Goal: Task Accomplishment & Management: Complete application form

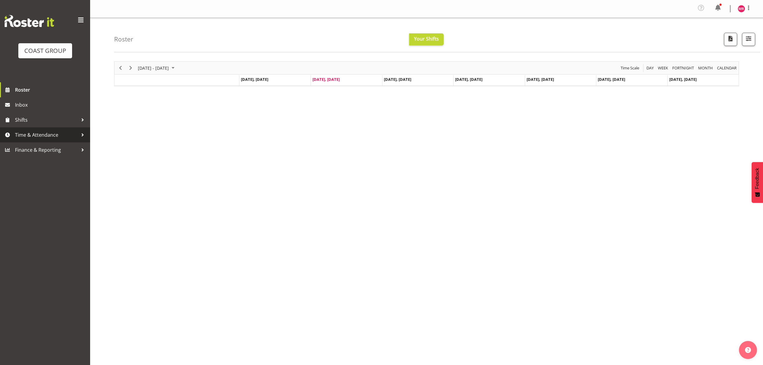
drag, startPoint x: 76, startPoint y: 139, endPoint x: 64, endPoint y: 134, distance: 13.2
click at [64, 134] on span "Time & Attendance" at bounding box center [46, 134] width 63 height 9
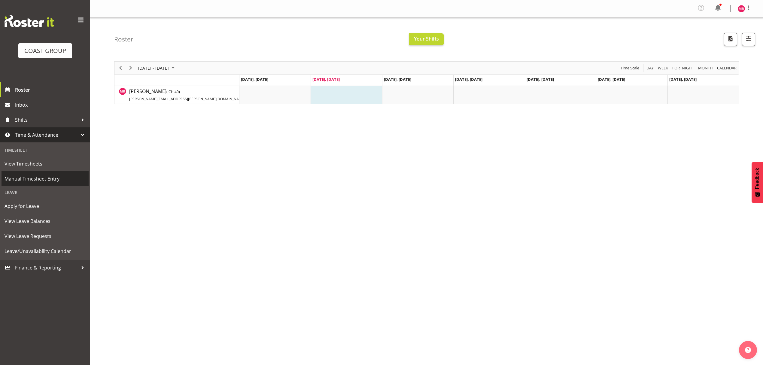
click at [29, 180] on span "Manual Timesheet Entry" at bounding box center [45, 178] width 81 height 9
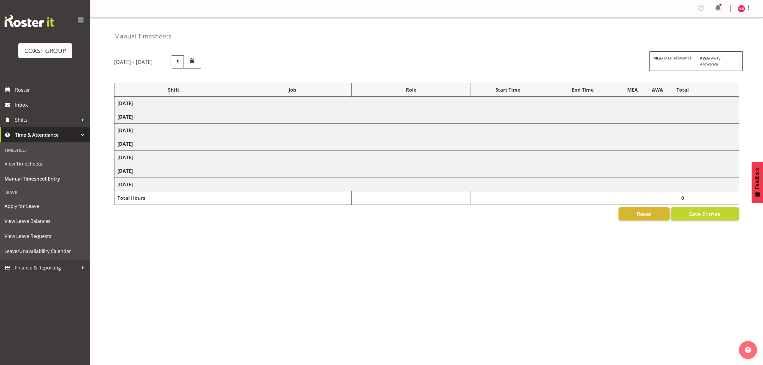
select select "1321"
select select "9449"
select select "1321"
select select "9204"
select select "1321"
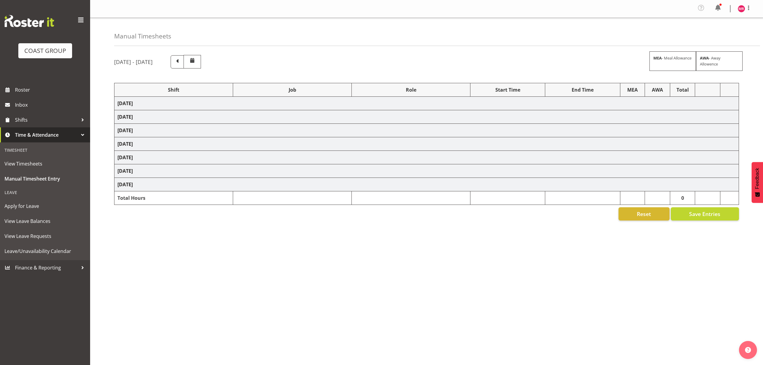
select select "8963"
select select "1321"
select select "9899"
select select "1321"
select select "10429"
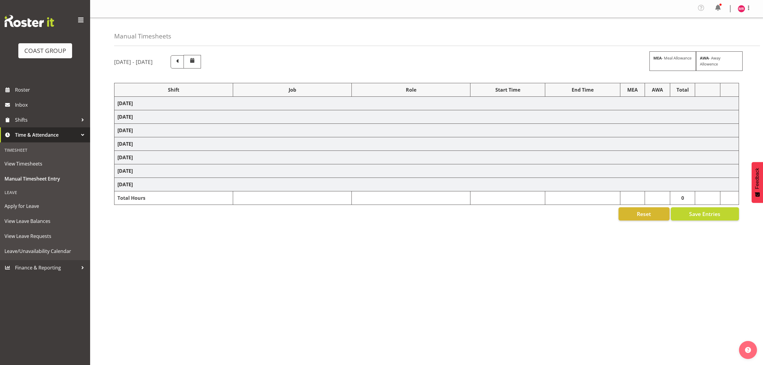
select select "1321"
select select "8963"
select select "1321"
select select "9204"
select select "1321"
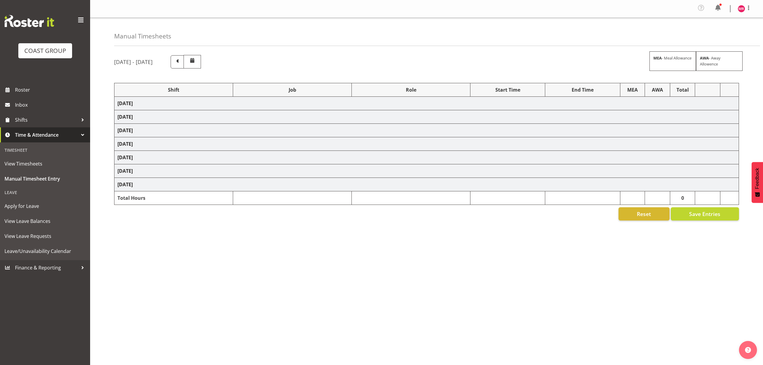
select select "9840"
select select "1321"
select select "9890"
select select "1321"
select select "9890"
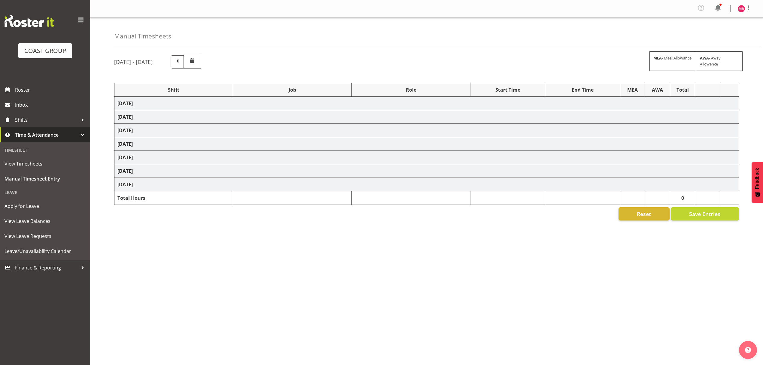
select select "1321"
select select "10407"
select select "1321"
select select "10332"
select select "1321"
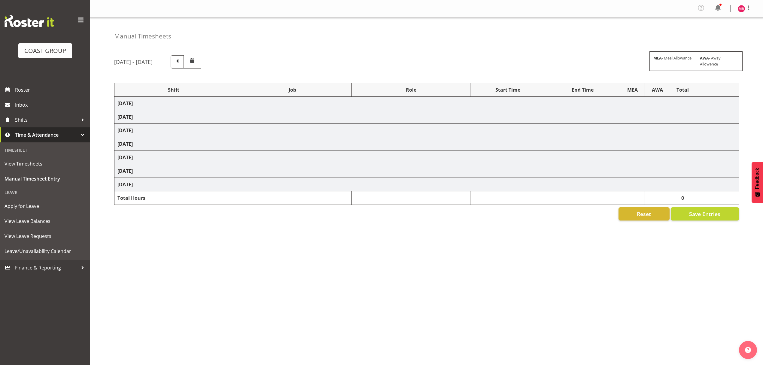
select select "8963"
select select "1321"
select select "8653"
select select "1321"
select select "10407"
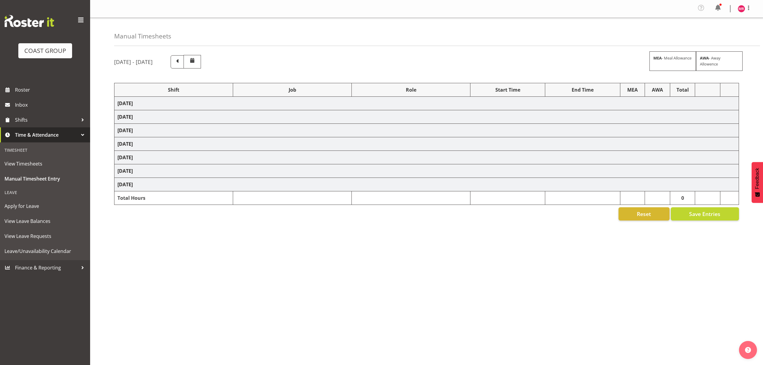
select select "1321"
select select "8963"
select select "1321"
select select "9890"
select select "1321"
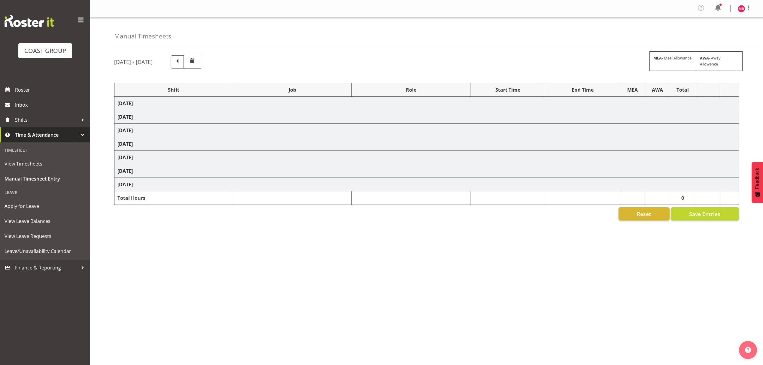
select select "8653"
select select "1321"
select select "10278"
select select "1321"
select select "9890"
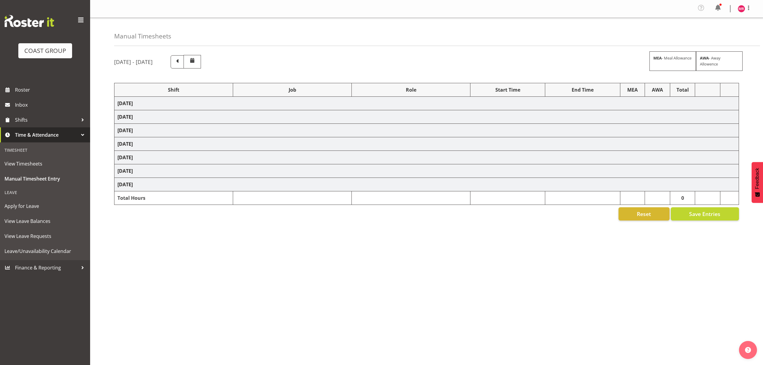
select select "1321"
select select "8653"
select select "1321"
select select "10407"
select select "1321"
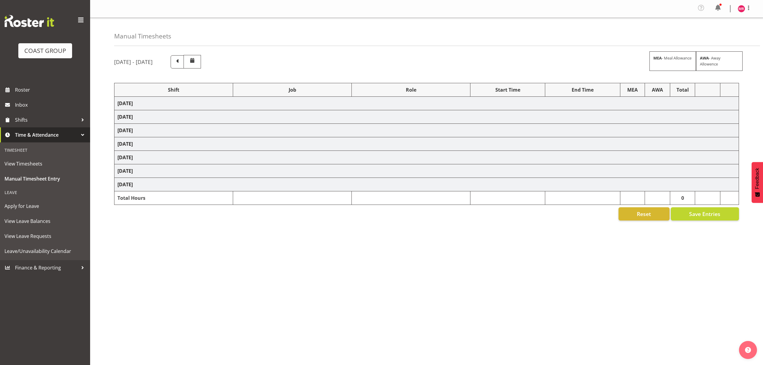
select select "10290"
select select "1321"
select select "9449"
select select "1321"
select select "9890"
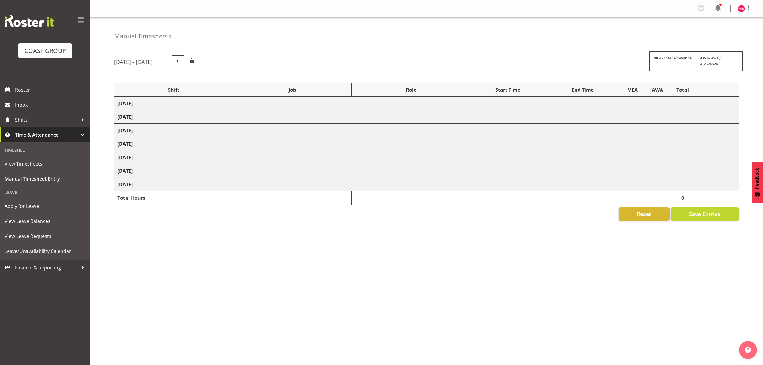
select select "1321"
select select "9235"
select select "1321"
select select "9410"
select select "1321"
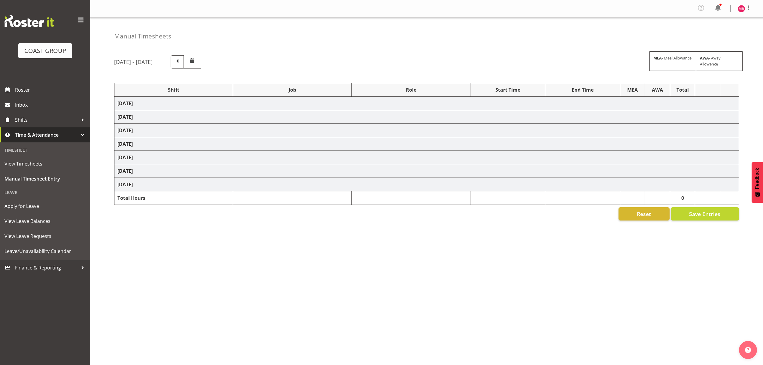
select select "10278"
select select "1321"
select select "10084"
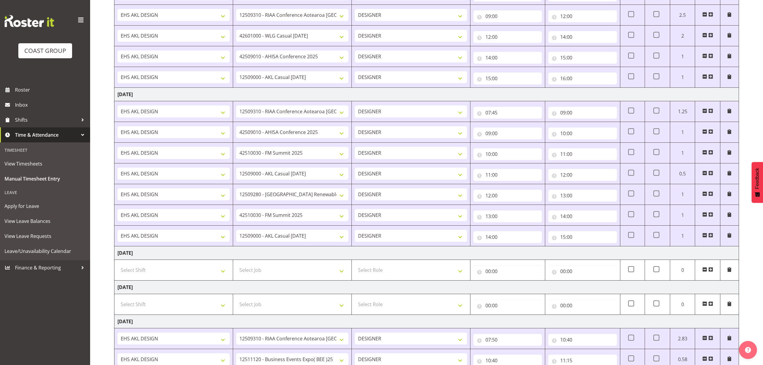
scroll to position [525, 0]
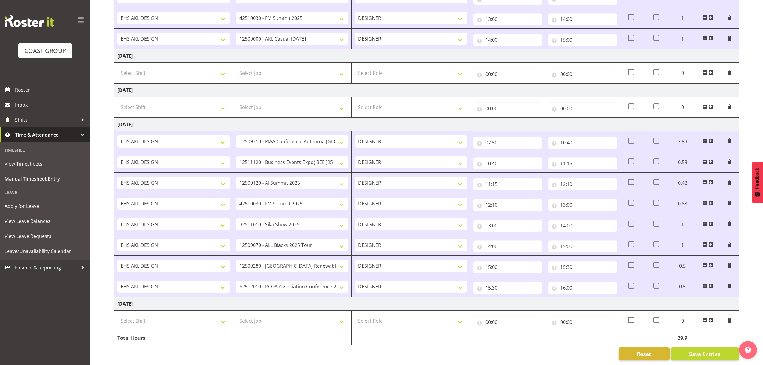
click at [710, 318] on span at bounding box center [710, 320] width 5 height 5
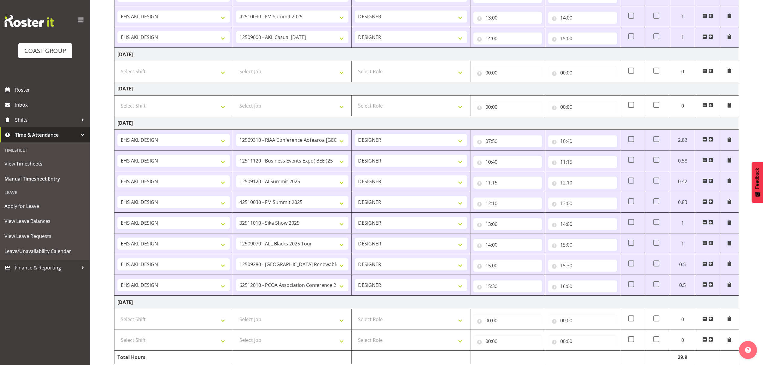
click at [710, 316] on span at bounding box center [710, 318] width 5 height 5
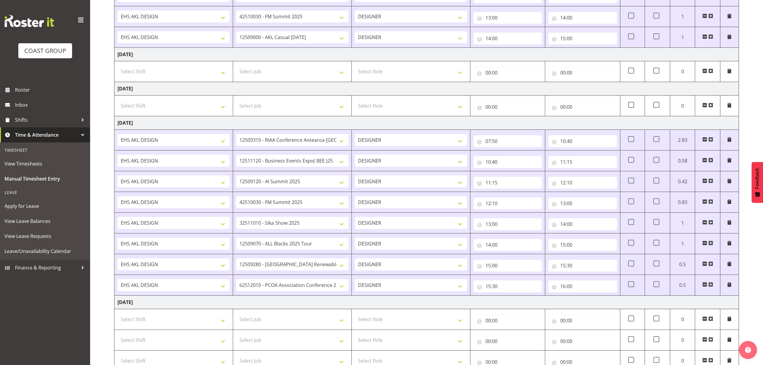
scroll to position [649, 0]
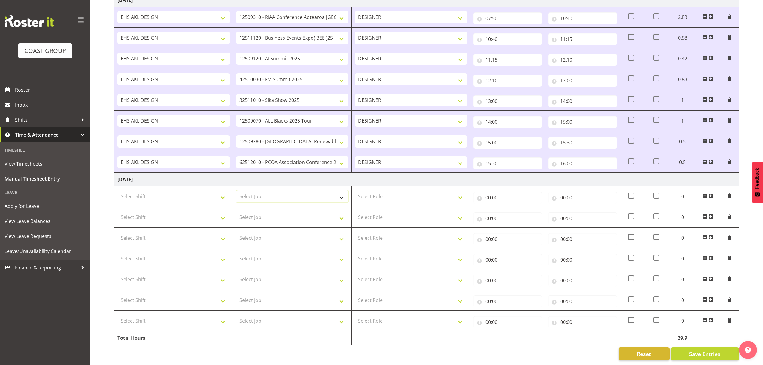
click at [276, 190] on select "Select Job 1 Carlton Events 1 [PERSON_NAME][GEOGRAPHIC_DATA] 1 [PERSON_NAME][GE…" at bounding box center [292, 196] width 112 height 12
select select "9449"
click at [236, 190] on select "Select Job 1 Carlton Events 1 [PERSON_NAME][GEOGRAPHIC_DATA] 1 [PERSON_NAME][GE…" at bounding box center [292, 196] width 112 height 12
click at [369, 196] on select "Select Role DESIGNER" at bounding box center [411, 196] width 112 height 12
select select "215"
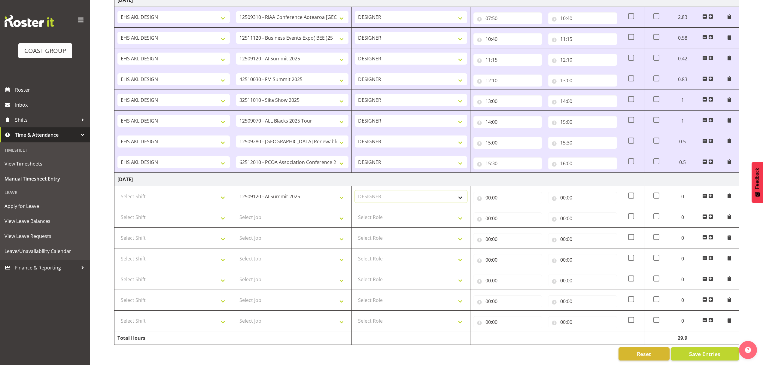
click at [355, 190] on select "Select Role DESIGNER" at bounding box center [411, 196] width 112 height 12
click at [190, 190] on select "Select Shift D+B @ [PERSON_NAME] D+B Build D+B Build NZACA D+B Build Tech Day […" at bounding box center [173, 196] width 112 height 12
select select "1321"
click at [117, 190] on select "Select Shift D+B @ [PERSON_NAME] D+B Build D+B Build NZACA D+B Build Tech Day […" at bounding box center [173, 196] width 112 height 12
click at [498, 198] on input "00:00" at bounding box center [508, 198] width 69 height 12
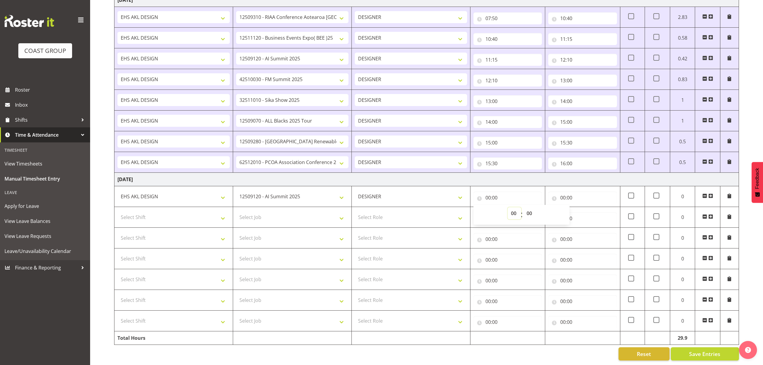
click at [509, 207] on select "00 01 02 03 04 05 06 07 08 09 10 11 12 13 14 15 16 17 18 19 20 21 22 23" at bounding box center [515, 213] width 14 height 12
select select "7"
click at [508, 207] on select "00 01 02 03 04 05 06 07 08 09 10 11 12 13 14 15 16 17 18 19 20 21 22 23" at bounding box center [515, 213] width 14 height 12
type input "07:00"
click at [527, 208] on select "00 01 02 03 04 05 06 07 08 09 10 11 12 13 14 15 16 17 18 19 20 21 22 23 24 25 2…" at bounding box center [530, 213] width 14 height 12
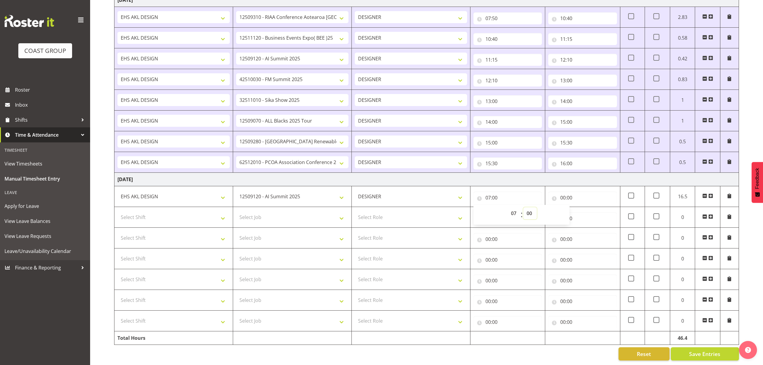
select select "35"
click at [523, 207] on select "00 01 02 03 04 05 06 07 08 09 10 11 12 13 14 15 16 17 18 19 20 21 22 23 24 25 2…" at bounding box center [530, 213] width 14 height 12
type input "07:35"
click at [606, 192] on input "00:00" at bounding box center [582, 198] width 69 height 12
click at [583, 211] on select "00 01 02 03 04 05 06 07 08 09 10 11 12 13 14 15 16 17 18 19 20 21 22 23" at bounding box center [590, 213] width 14 height 12
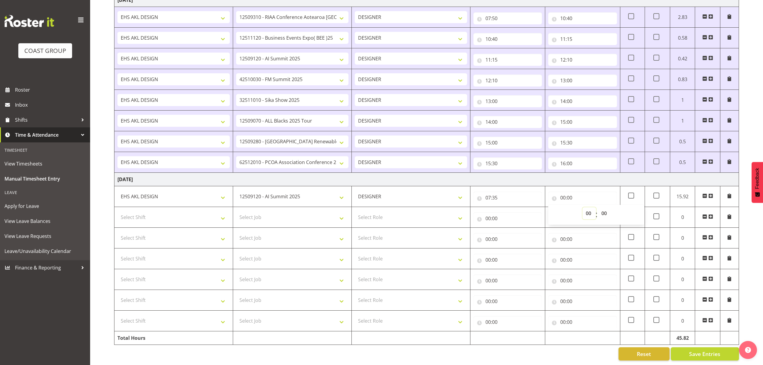
select select "11"
click at [600, 209] on select "00 01 02 03 04 05 06 07 08 09 10 11 12 13 14 15 16 17 18 19 20 21 22 23 24 25 2…" at bounding box center [605, 213] width 14 height 12
type input "11:00"
select select "30"
click at [598, 207] on select "00 01 02 03 04 05 06 07 08 09 10 11 12 13 14 15 16 17 18 19 20 21 22 23 24 25 2…" at bounding box center [605, 213] width 14 height 12
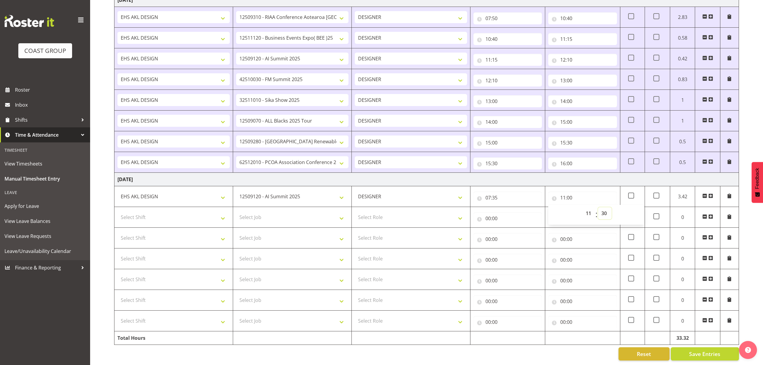
type input "11:30"
click at [289, 217] on select "Select Job 1 Carlton Events 1 [PERSON_NAME][GEOGRAPHIC_DATA] 1 [PERSON_NAME][GE…" at bounding box center [292, 217] width 112 height 12
select select "10290"
click at [236, 211] on select "Select Job 1 Carlton Events 1 [PERSON_NAME][GEOGRAPHIC_DATA] 1 [PERSON_NAME][GE…" at bounding box center [292, 217] width 112 height 12
click at [576, 210] on div "00:00 00 01 02 03 04 05 06 07 08 09 10 11 12 13 14 15 16 17 18 19 20 21 22 23 :…" at bounding box center [582, 217] width 69 height 14
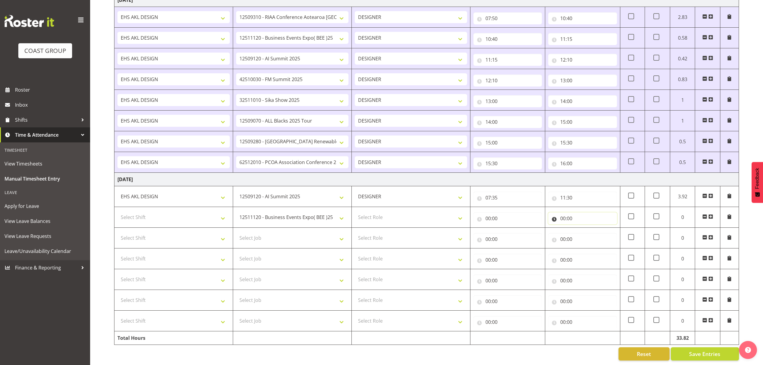
click at [578, 215] on input "00:00" at bounding box center [582, 218] width 69 height 12
click at [589, 228] on select "00 01 02 03 04 05 06 07 08 09 10 11 12 13 14 15 16 17 18 19 20 21 22 23" at bounding box center [590, 234] width 14 height 12
select select "13"
click at [583, 228] on select "00 01 02 03 04 05 06 07 08 09 10 11 12 13 14 15 16 17 18 19 20 21 22 23" at bounding box center [590, 234] width 14 height 12
type input "13:00"
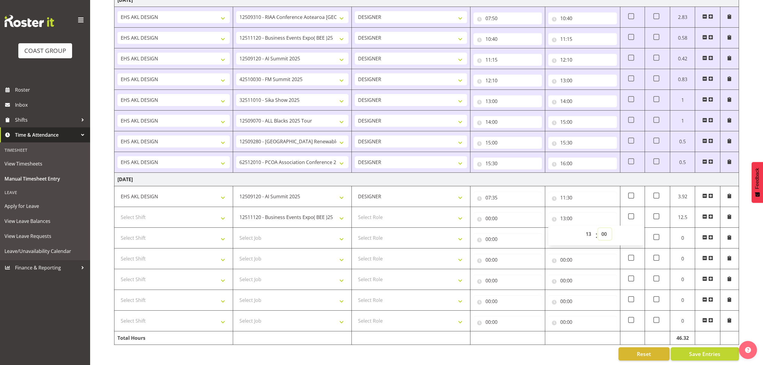
click at [607, 229] on select "00 01 02 03 04 05 06 07 08 09 10 11 12 13 14 15 16 17 18 19 20 21 22 23 24 25 2…" at bounding box center [605, 234] width 14 height 12
select select "30"
click at [598, 228] on select "00 01 02 03 04 05 06 07 08 09 10 11 12 13 14 15 16 17 18 19 20 21 22 23 24 25 2…" at bounding box center [605, 234] width 14 height 12
type input "13:30"
click at [526, 215] on input "00:00" at bounding box center [508, 218] width 69 height 12
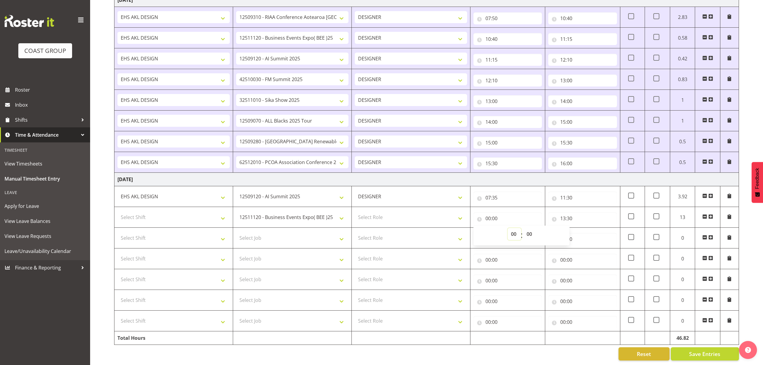
click at [516, 228] on select "00 01 02 03 04 05 06 07 08 09 10 11 12 13 14 15 16 17 18 19 20 21 22 23" at bounding box center [515, 234] width 14 height 12
select select "11"
click at [508, 228] on select "00 01 02 03 04 05 06 07 08 09 10 11 12 13 14 15 16 17 18 19 20 21 22 23" at bounding box center [515, 234] width 14 height 12
type input "11:00"
click at [530, 228] on select "00 01 02 03 04 05 06 07 08 09 10 11 12 13 14 15 16 17 18 19 20 21 22 23 24 25 2…" at bounding box center [530, 234] width 14 height 12
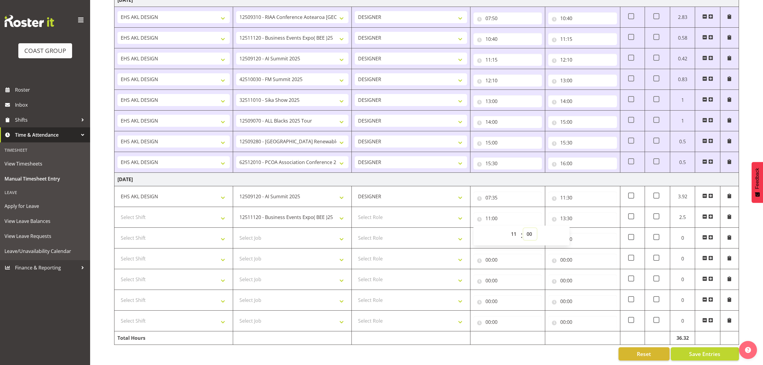
select select "30"
click at [523, 228] on select "00 01 02 03 04 05 06 07 08 09 10 11 12 13 14 15 16 17 18 19 20 21 22 23 24 25 2…" at bounding box center [530, 234] width 14 height 12
type input "11:30"
click at [408, 211] on select "Select Role DESIGNER" at bounding box center [411, 217] width 112 height 12
select select "215"
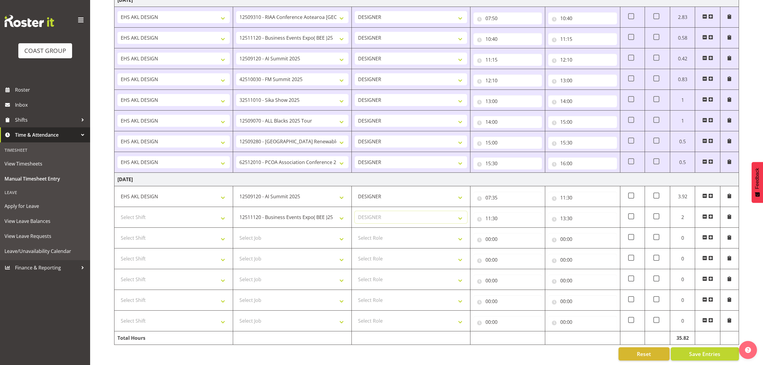
click at [355, 211] on select "Select Role DESIGNER" at bounding box center [411, 217] width 112 height 12
click at [172, 216] on select "Select Shift D+B @ [PERSON_NAME] D+B Build D+B Build NZACA D+B Build Tech Day […" at bounding box center [173, 217] width 112 height 12
select select "1321"
click at [117, 211] on select "Select Shift D+B @ [PERSON_NAME] D+B Build D+B Build NZACA D+B Build Tech Day […" at bounding box center [173, 217] width 112 height 12
click at [313, 232] on select "Select Job 1 Carlton Events 1 [PERSON_NAME][GEOGRAPHIC_DATA] 1 [PERSON_NAME][GE…" at bounding box center [292, 238] width 112 height 12
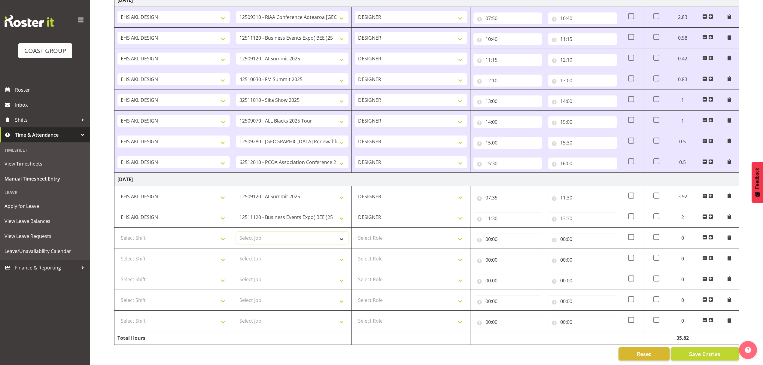
select select "8653"
click at [236, 232] on select "Select Job 1 Carlton Events 1 [PERSON_NAME][GEOGRAPHIC_DATA] 1 [PERSON_NAME][GE…" at bounding box center [292, 238] width 112 height 12
click at [401, 228] on td "Select Role DESIGNER" at bounding box center [411, 238] width 119 height 21
click at [391, 238] on select "Select Role DESIGNER" at bounding box center [411, 238] width 112 height 12
select select "215"
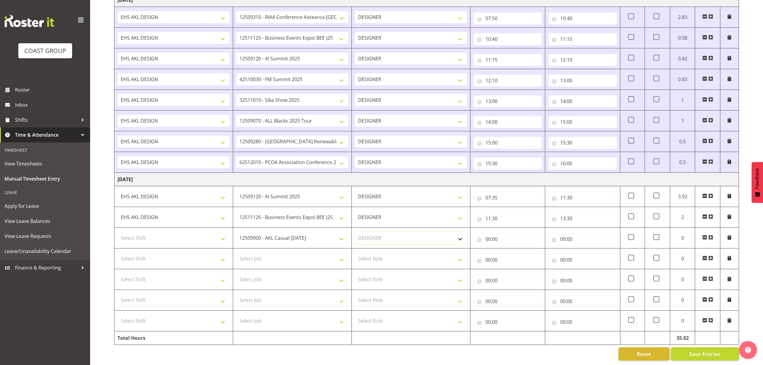
click at [355, 232] on select "Select Role DESIGNER" at bounding box center [411, 238] width 112 height 12
click at [212, 232] on select "Select Shift D+B @ [PERSON_NAME] D+B Build D+B Build NZACA D+B Build Tech Day […" at bounding box center [173, 238] width 112 height 12
select select "1321"
click at [117, 232] on select "Select Shift D+B @ [PERSON_NAME] D+B Build D+B Build NZACA D+B Build Tech Day […" at bounding box center [173, 238] width 112 height 12
click at [521, 236] on input "00:00" at bounding box center [508, 239] width 69 height 12
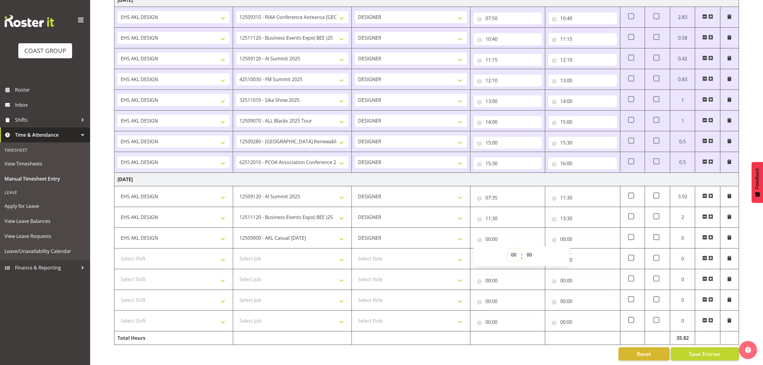
click at [511, 249] on select "00 01 02 03 04 05 06 07 08 09 10 11 12 13 14 15 16 17 18 19 20 21 22 23" at bounding box center [515, 255] width 14 height 12
select select "13"
click at [508, 249] on select "00 01 02 03 04 05 06 07 08 09 10 11 12 13 14 15 16 17 18 19 20 21 22 23" at bounding box center [515, 255] width 14 height 12
type input "13:00"
click at [530, 249] on select "00 01 02 03 04 05 06 07 08 09 10 11 12 13 14 15 16 17 18 19 20 21 22 23 24 25 2…" at bounding box center [530, 255] width 14 height 12
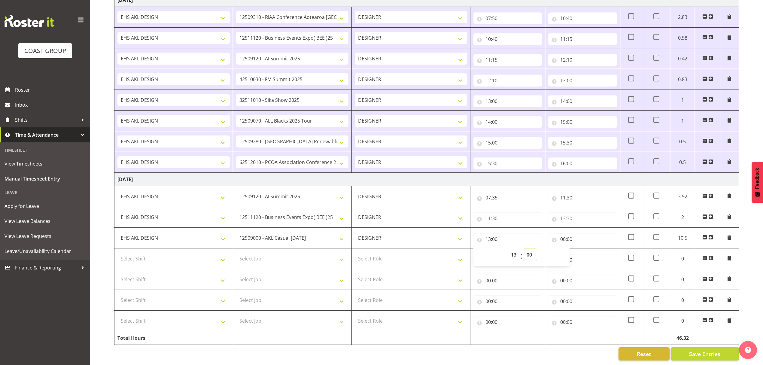
select select "30"
click at [523, 249] on select "00 01 02 03 04 05 06 07 08 09 10 11 12 13 14 15 16 17 18 19 20 21 22 23 24 25 2…" at bounding box center [530, 255] width 14 height 12
type input "13:30"
click at [588, 239] on input "00:00" at bounding box center [582, 239] width 69 height 12
click at [588, 249] on select "00 01 02 03 04 05 06 07 08 09 10 11 12 13 14 15 16 17 18 19 20 21 22 23" at bounding box center [590, 255] width 14 height 12
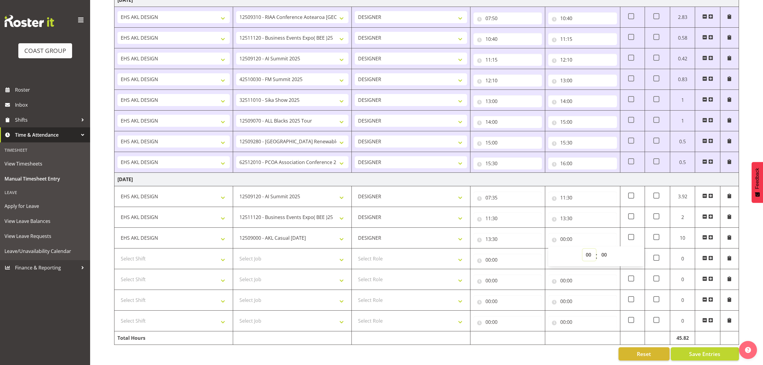
select select "14"
click at [583, 249] on select "00 01 02 03 04 05 06 07 08 09 10 11 12 13 14 15 16 17 18 19 20 21 22 23" at bounding box center [590, 255] width 14 height 12
type input "14:00"
click at [328, 253] on select "Select Job 1 Carlton Events 1 [PERSON_NAME][GEOGRAPHIC_DATA] 1 [PERSON_NAME][GE…" at bounding box center [292, 259] width 112 height 12
click at [327, 253] on select "Select Job 1 Carlton Events 1 [PERSON_NAME][GEOGRAPHIC_DATA] 1 [PERSON_NAME][GE…" at bounding box center [292, 259] width 112 height 12
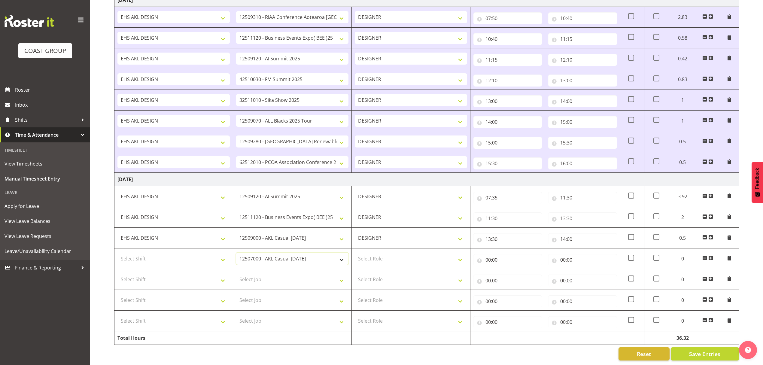
click at [327, 253] on select "1 Carlton Events 1 [PERSON_NAME] 1 [PERSON_NAME][GEOGRAPHIC_DATA] 1 EHS WAREHOU…" at bounding box center [292, 259] width 112 height 12
select select "9449"
click at [236, 253] on select "1 Carlton Events 1 [PERSON_NAME] 1 [PERSON_NAME][GEOGRAPHIC_DATA] 1 EHS WAREHOU…" at bounding box center [292, 259] width 112 height 12
click at [288, 273] on select "Select Job 1 Carlton Events 1 [PERSON_NAME][GEOGRAPHIC_DATA] 1 [PERSON_NAME][GE…" at bounding box center [292, 279] width 112 height 12
select select "9028"
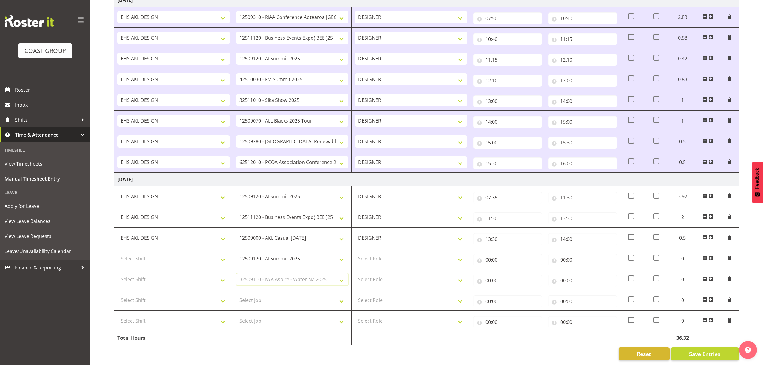
click at [236, 273] on select "Select Job 1 Carlton Events 1 [PERSON_NAME][GEOGRAPHIC_DATA] 1 [PERSON_NAME][GE…" at bounding box center [292, 279] width 112 height 12
click at [169, 255] on select "Select Shift D+B @ [PERSON_NAME] D+B Build D+B Build NZACA D+B Build Tech Day […" at bounding box center [173, 259] width 112 height 12
click at [117, 253] on select "Select Shift D+B @ [PERSON_NAME] D+B Build D+B Build NZACA D+B Build Tech Day […" at bounding box center [173, 259] width 112 height 12
click at [173, 253] on select "D+B @ [PERSON_NAME] D+B Build D+B Build NZACA D+B Build Tech Day [DATE] D+B Loa…" at bounding box center [173, 259] width 112 height 12
select select "1321"
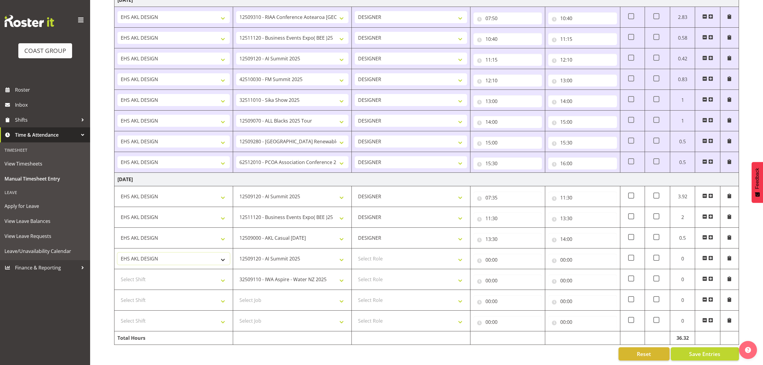
click at [117, 253] on select "D+B @ [PERSON_NAME] D+B Build D+B Build NZACA D+B Build Tech Day [DATE] D+B Loa…" at bounding box center [173, 259] width 112 height 12
click at [164, 273] on select "Select Shift D+B @ [PERSON_NAME] D+B Build D+B Build NZACA D+B Build Tech Day […" at bounding box center [173, 279] width 112 height 12
select select "1321"
click at [117, 273] on select "Select Shift D+B @ [PERSON_NAME] D+B Build D+B Build NZACA D+B Build Tech Day […" at bounding box center [173, 279] width 112 height 12
click at [388, 253] on select "Select Role DESIGNER" at bounding box center [411, 259] width 112 height 12
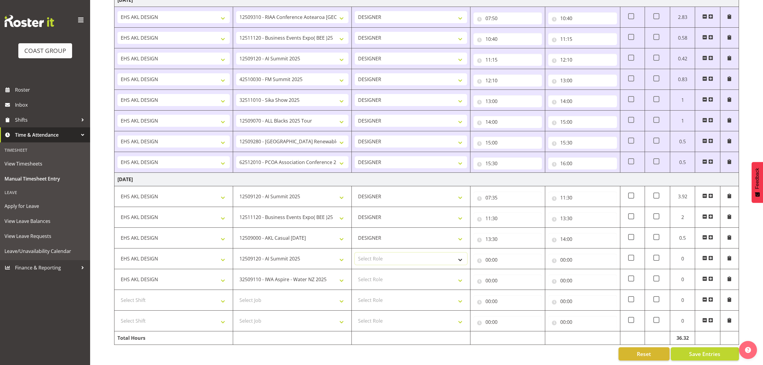
select select "215"
click at [355, 253] on select "Select Role DESIGNER" at bounding box center [411, 259] width 112 height 12
click at [395, 273] on select "Select Role DESIGNER" at bounding box center [411, 279] width 112 height 12
select select "215"
click at [355, 273] on select "Select Role DESIGNER" at bounding box center [411, 279] width 112 height 12
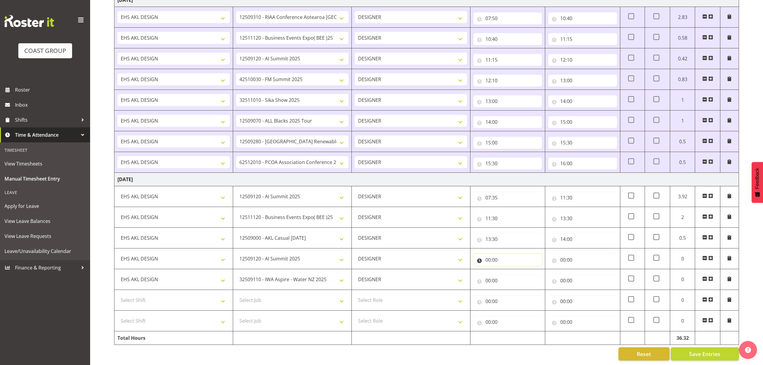
click at [498, 257] on input "00:00" at bounding box center [508, 260] width 69 height 12
click at [510, 270] on select "00 01 02 03 04 05 06 07 08 09 10 11 12 13 14 15 16 17 18 19 20 21 22 23" at bounding box center [515, 276] width 14 height 12
select select "14"
click at [508, 270] on select "00 01 02 03 04 05 06 07 08 09 10 11 12 13 14 15 16 17 18 19 20 21 22 23" at bounding box center [515, 276] width 14 height 12
type input "14:00"
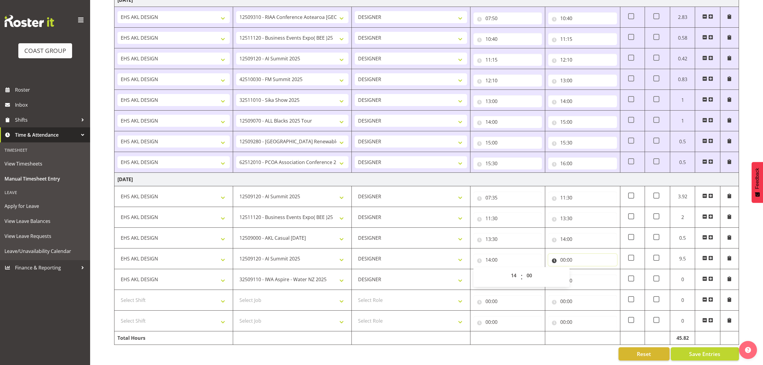
click at [565, 254] on input "00:00" at bounding box center [582, 260] width 69 height 12
click at [586, 270] on select "00 01 02 03 04 05 06 07 08 09 10 11 12 13 14 15 16 17 18 19 20 21 22 23" at bounding box center [590, 276] width 14 height 12
select select "15"
click at [583, 270] on select "00 01 02 03 04 05 06 07 08 09 10 11 12 13 14 15 16 17 18 19 20 21 22 23" at bounding box center [590, 276] width 14 height 12
type input "15:00"
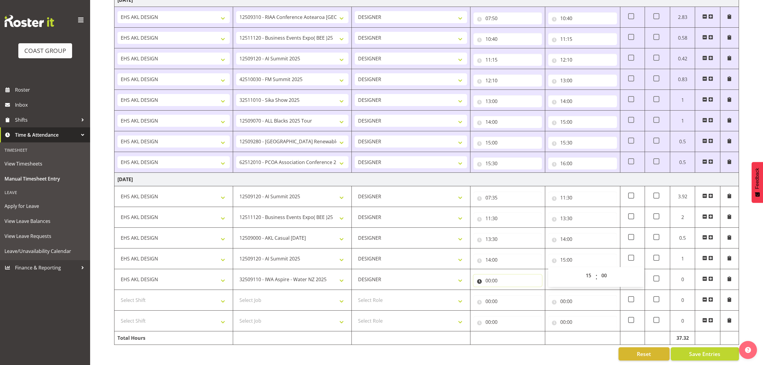
click at [531, 279] on input "00:00" at bounding box center [508, 281] width 69 height 12
click at [516, 290] on select "00 01 02 03 04 05 06 07 08 09 10 11 12 13 14 15 16 17 18 19 20 21 22 23" at bounding box center [515, 296] width 14 height 12
select select "15"
click at [508, 290] on select "00 01 02 03 04 05 06 07 08 09 10 11 12 13 14 15 16 17 18 19 20 21 22 23" at bounding box center [515, 296] width 14 height 12
type input "15:00"
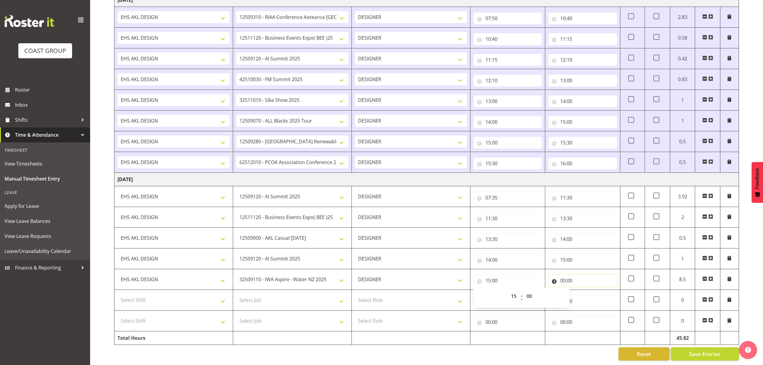
click at [578, 278] on input "00:00" at bounding box center [582, 281] width 69 height 12
click at [588, 290] on select "00 01 02 03 04 05 06 07 08 09 10 11 12 13 14 15 16 17 18 19 20 21 22 23" at bounding box center [590, 296] width 14 height 12
select select "16"
click at [583, 290] on select "00 01 02 03 04 05 06 07 08 09 10 11 12 13 14 15 16 17 18 19 20 21 22 23" at bounding box center [590, 296] width 14 height 12
type input "16:00"
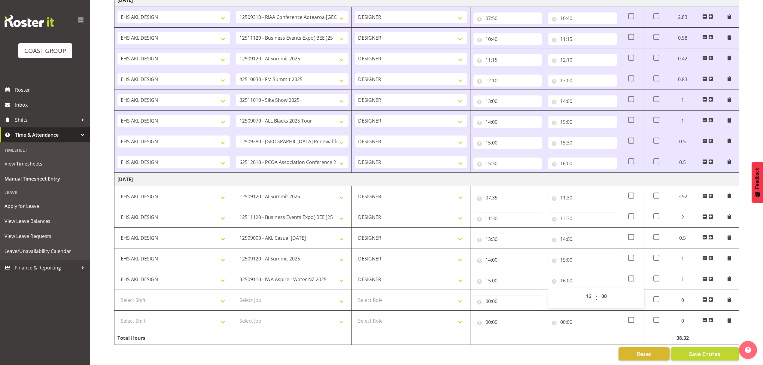
click at [705, 297] on span at bounding box center [704, 299] width 5 height 5
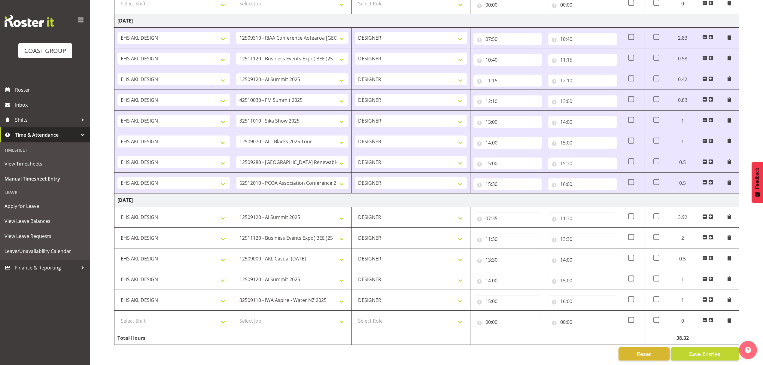
scroll to position [628, 0]
click at [704, 318] on span at bounding box center [704, 320] width 5 height 5
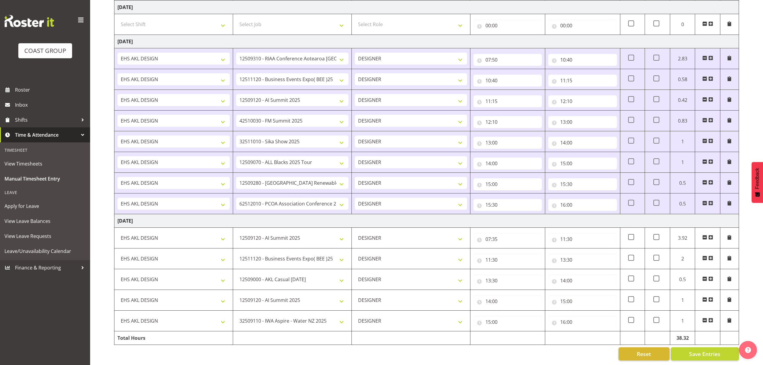
scroll to position [608, 0]
